Goal: Task Accomplishment & Management: Manage account settings

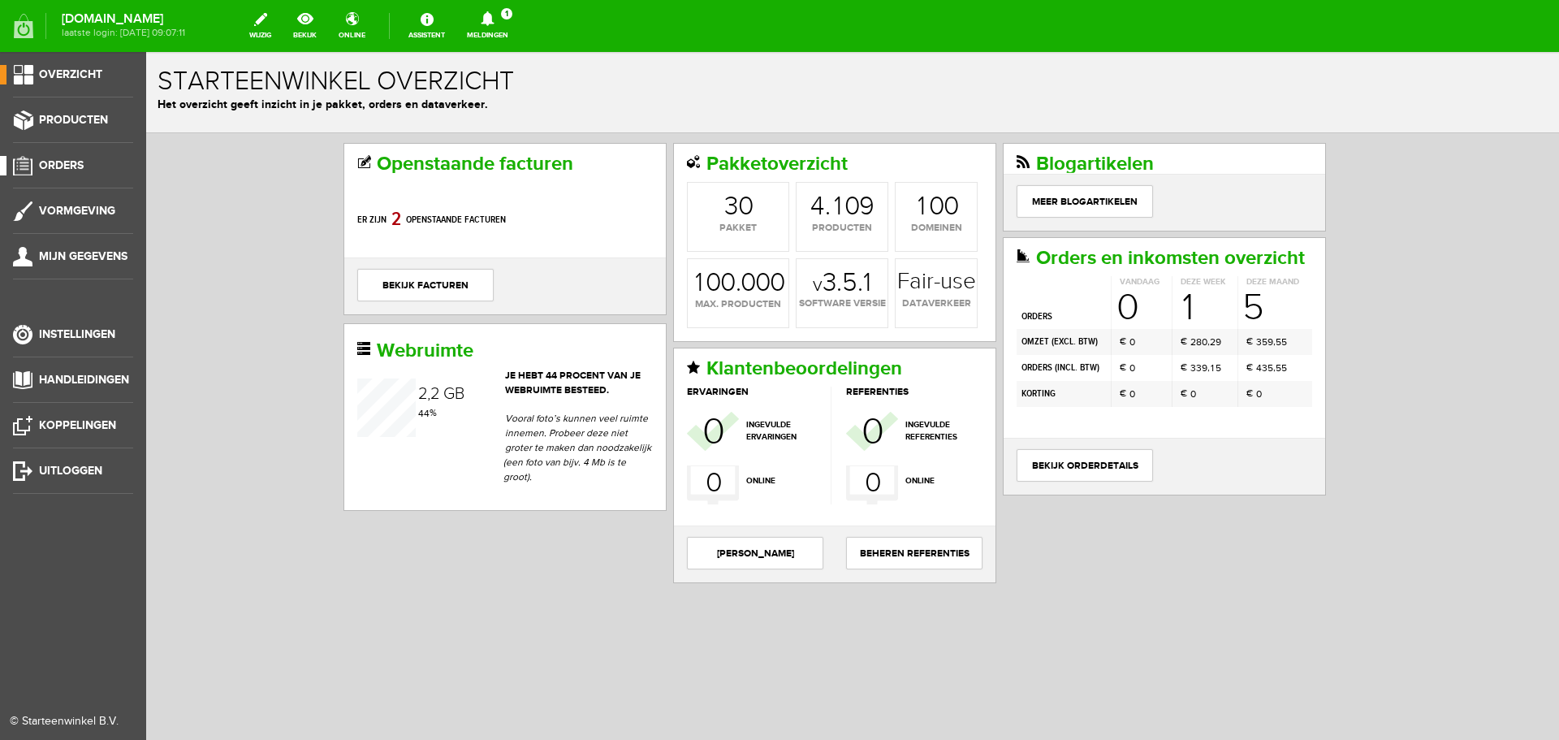
click at [56, 165] on span "Orders" at bounding box center [61, 165] width 45 height 14
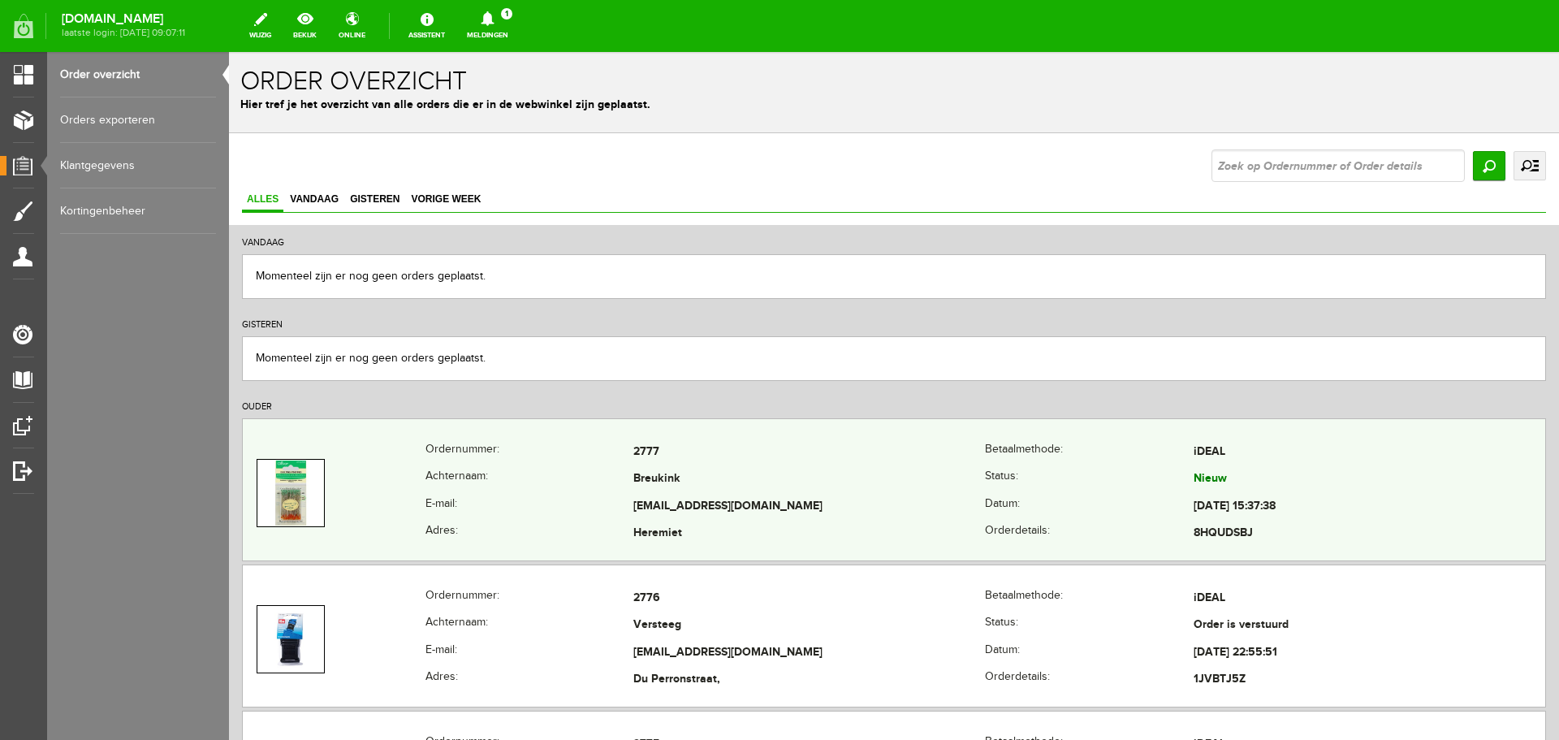
click at [791, 460] on td "2777" at bounding box center [808, 452] width 351 height 28
click at [790, 492] on td "Breukink" at bounding box center [808, 480] width 351 height 28
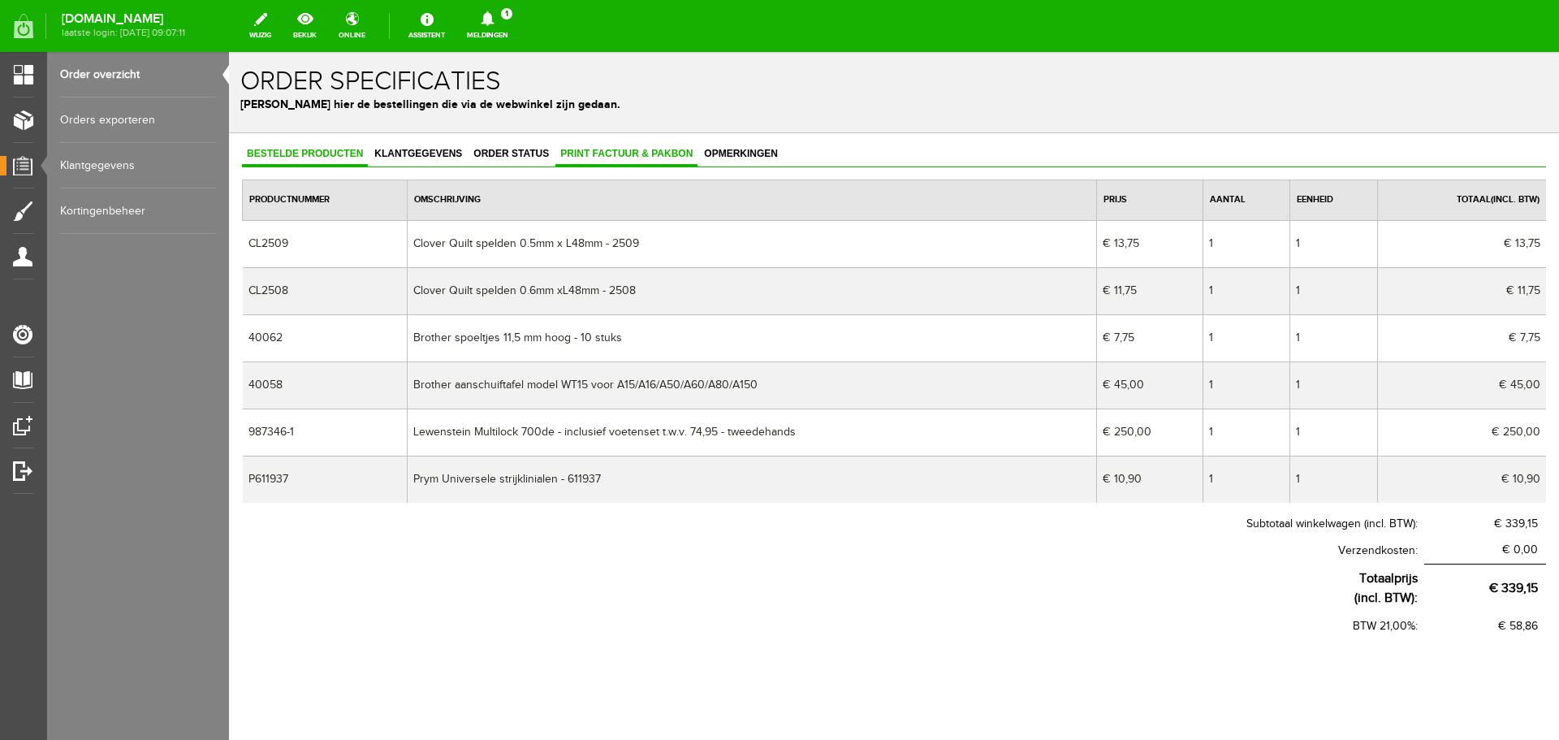
click at [589, 148] on span "Print factuur & pakbon" at bounding box center [626, 153] width 142 height 11
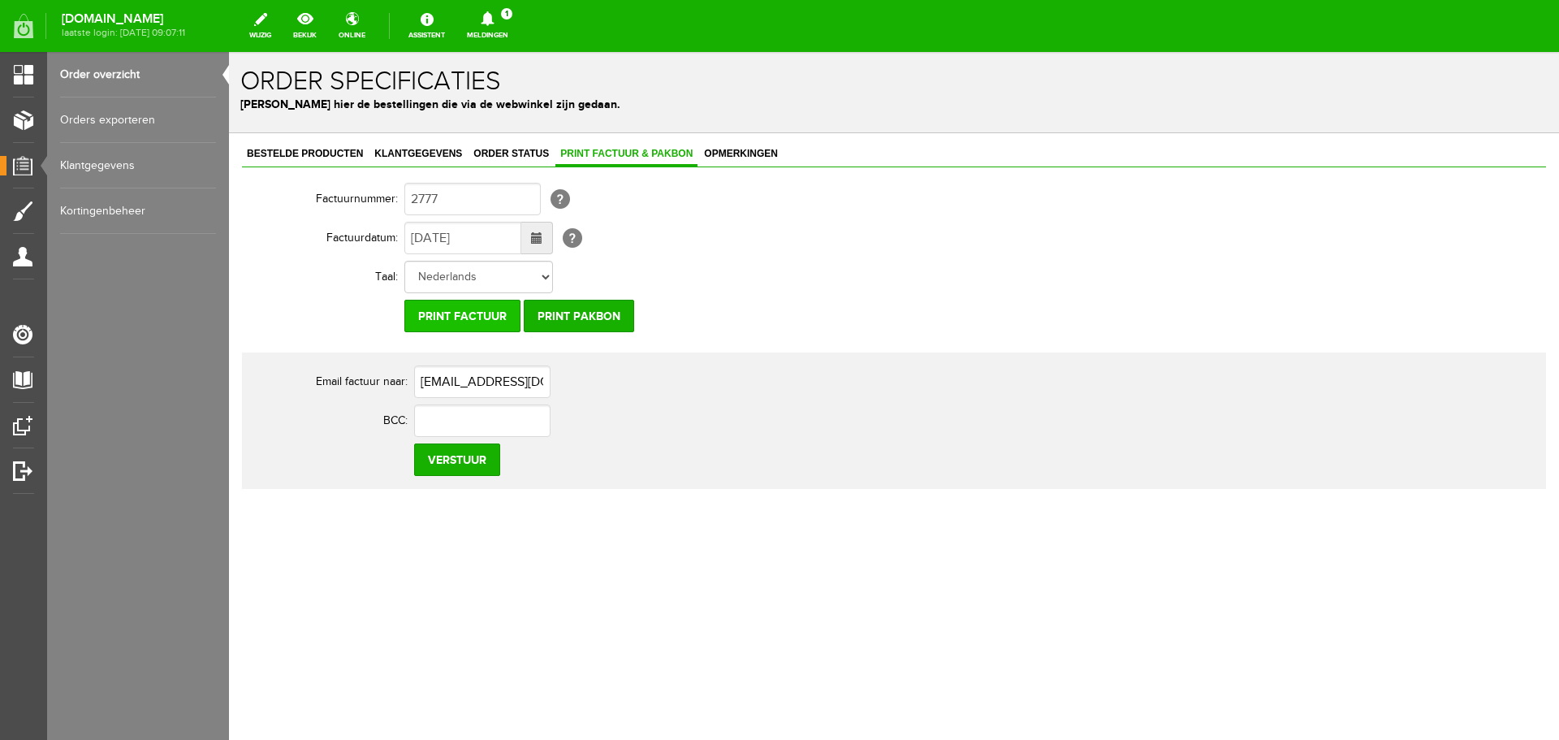
click at [457, 317] on input "Print factuur" at bounding box center [462, 316] width 116 height 32
click at [404, 300] on input "Print factuur" at bounding box center [462, 316] width 116 height 32
drag, startPoint x: 391, startPoint y: 145, endPoint x: 459, endPoint y: 185, distance: 78.9
click at [392, 145] on link "Klantgegevens" at bounding box center [417, 155] width 97 height 24
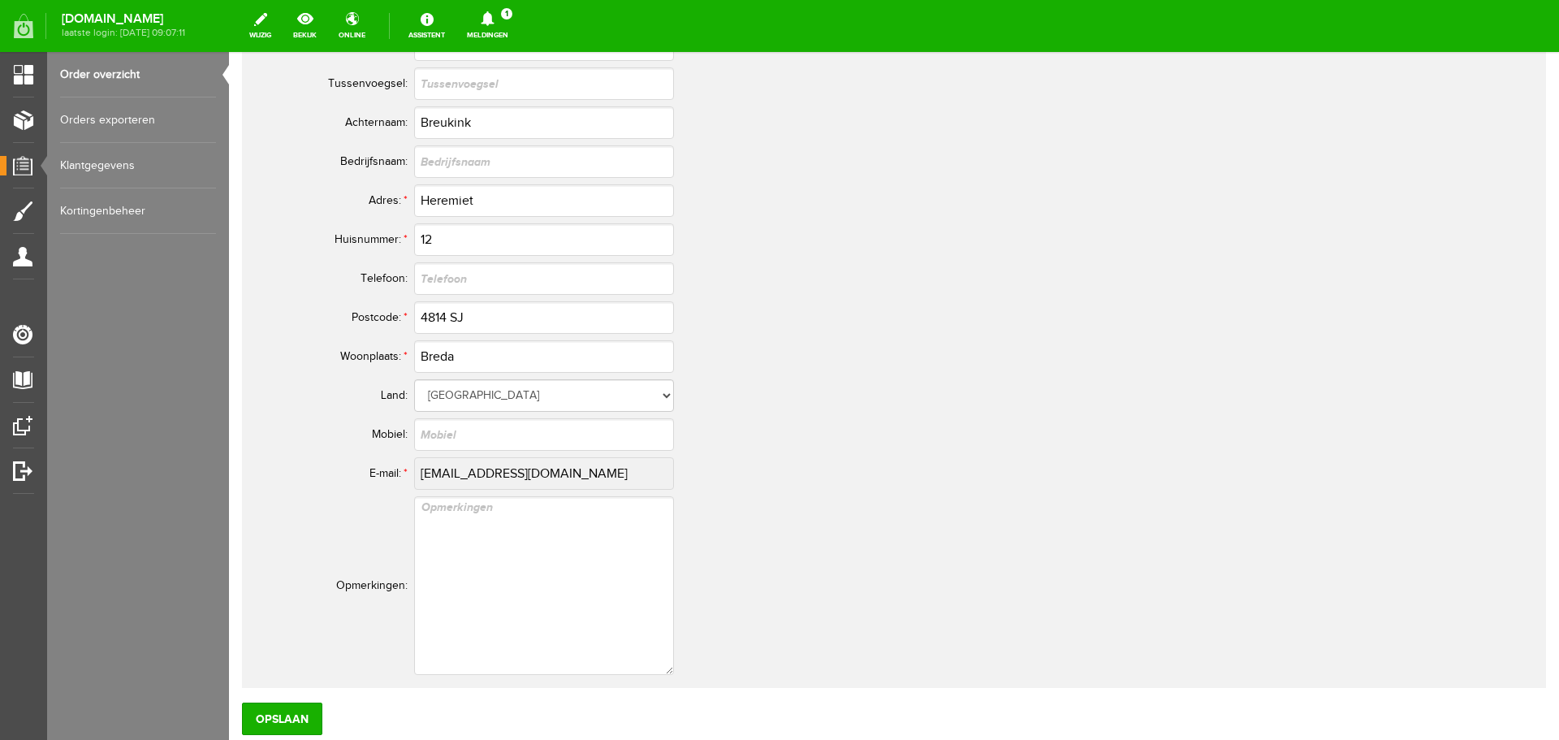
scroll to position [812, 0]
